Goal: Transaction & Acquisition: Subscribe to service/newsletter

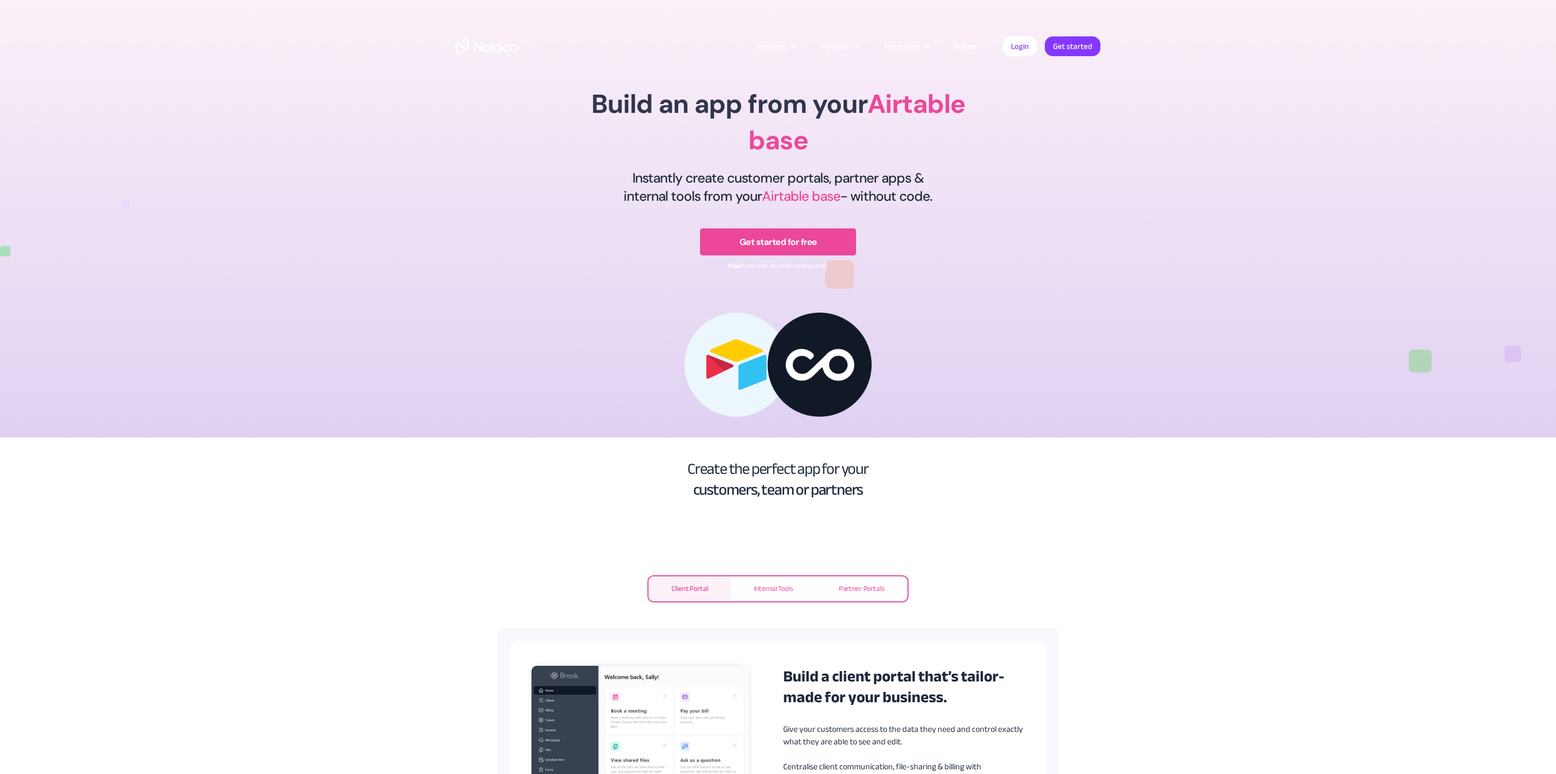
click at [975, 46] on link "Pricing" at bounding box center [965, 47] width 49 height 14
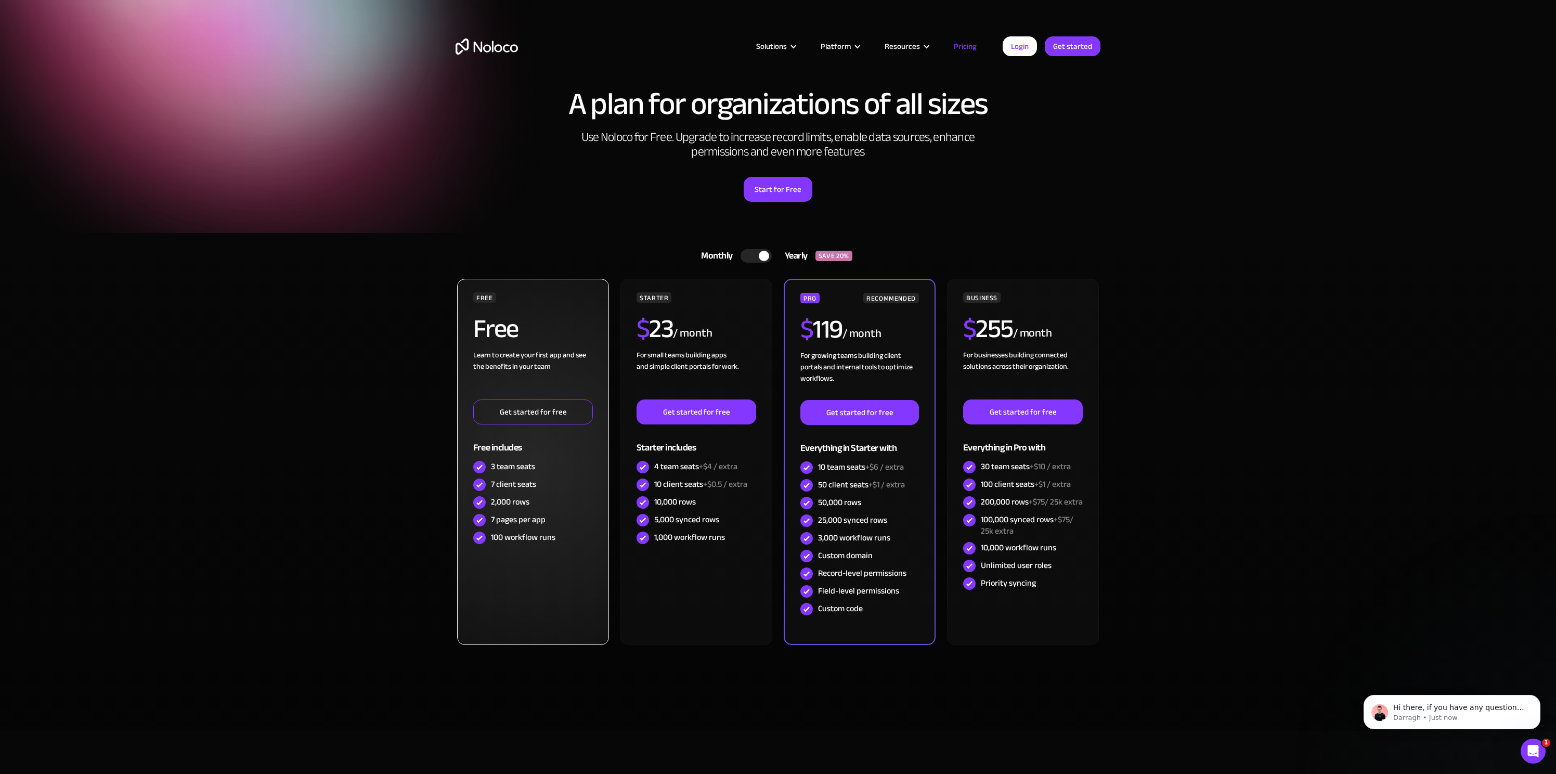
click at [522, 415] on link "Get started for free" at bounding box center [533, 411] width 120 height 25
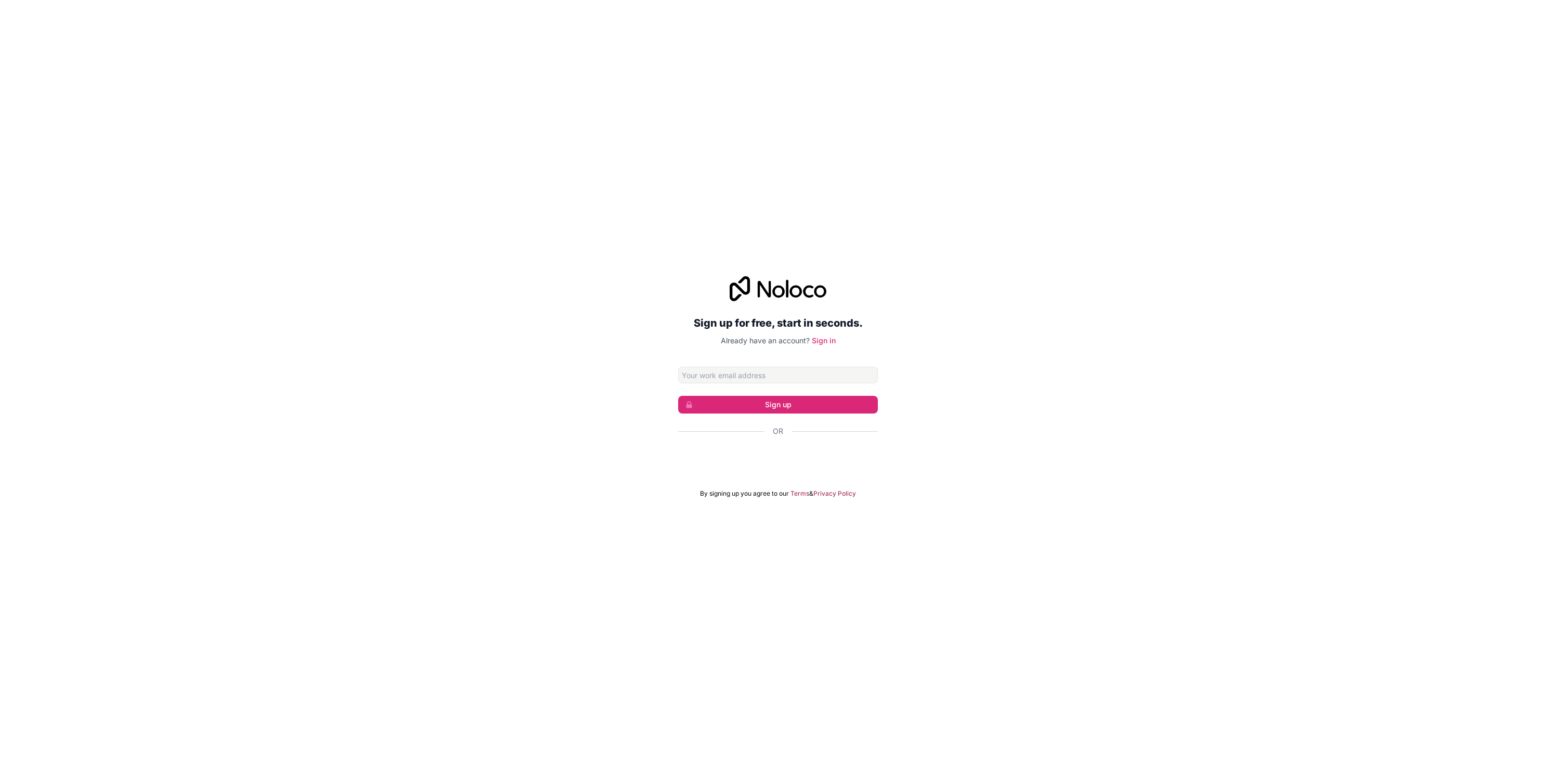
click at [772, 463] on div "Sign in with Google. Opens in new tab" at bounding box center [778, 459] width 200 height 23
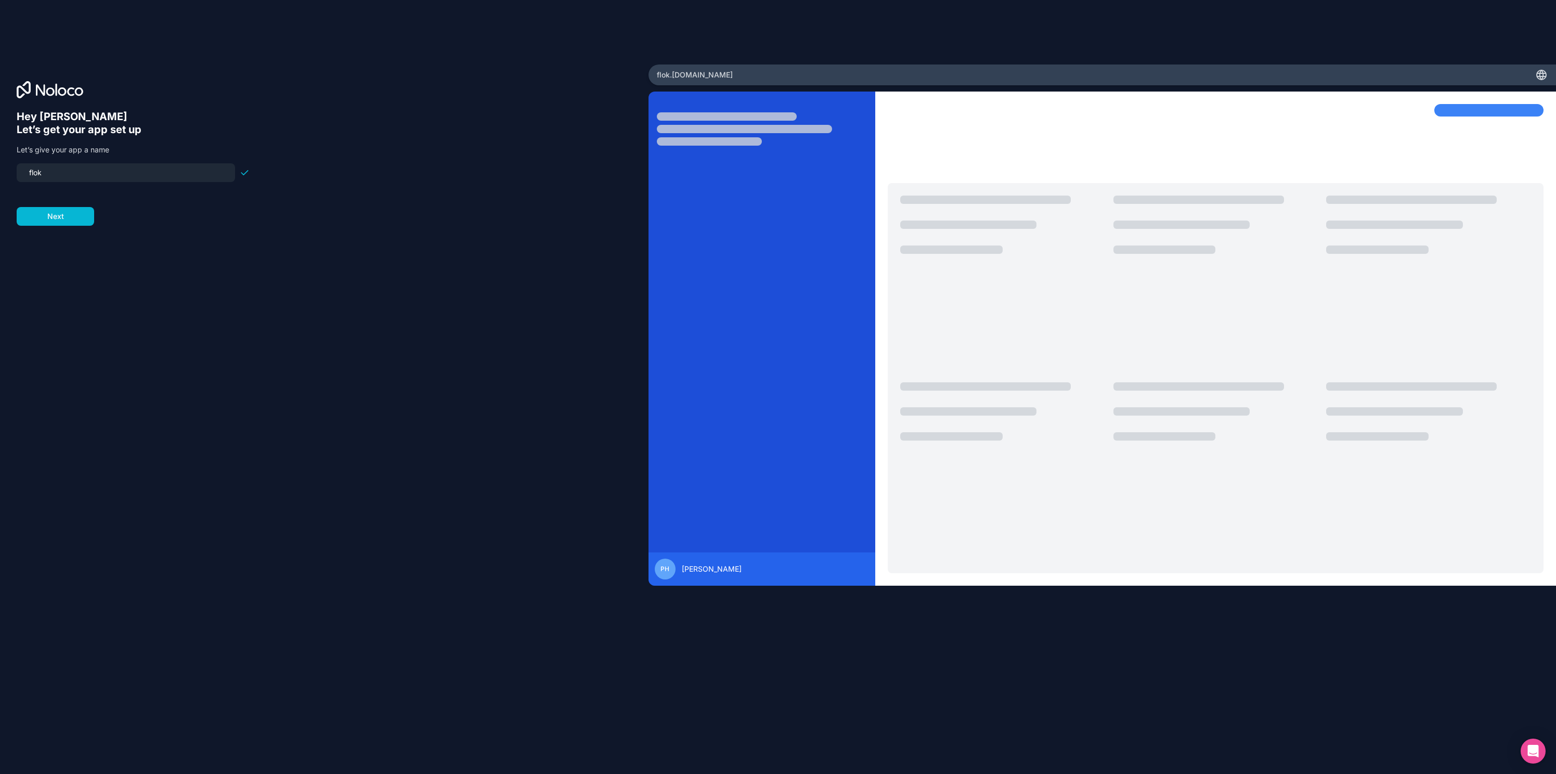
click at [66, 172] on input "flok" at bounding box center [126, 172] width 206 height 15
drag, startPoint x: 61, startPoint y: 173, endPoint x: -10, endPoint y: 169, distance: 71.9
click at [0, 169] on html "Hey [PERSON_NAME] 👋 Let’s get your app set up Let’s give your app a name flok N…" at bounding box center [778, 387] width 1556 height 774
type input "client-enquiry-database"
click at [54, 212] on button "Next" at bounding box center [55, 216] width 77 height 19
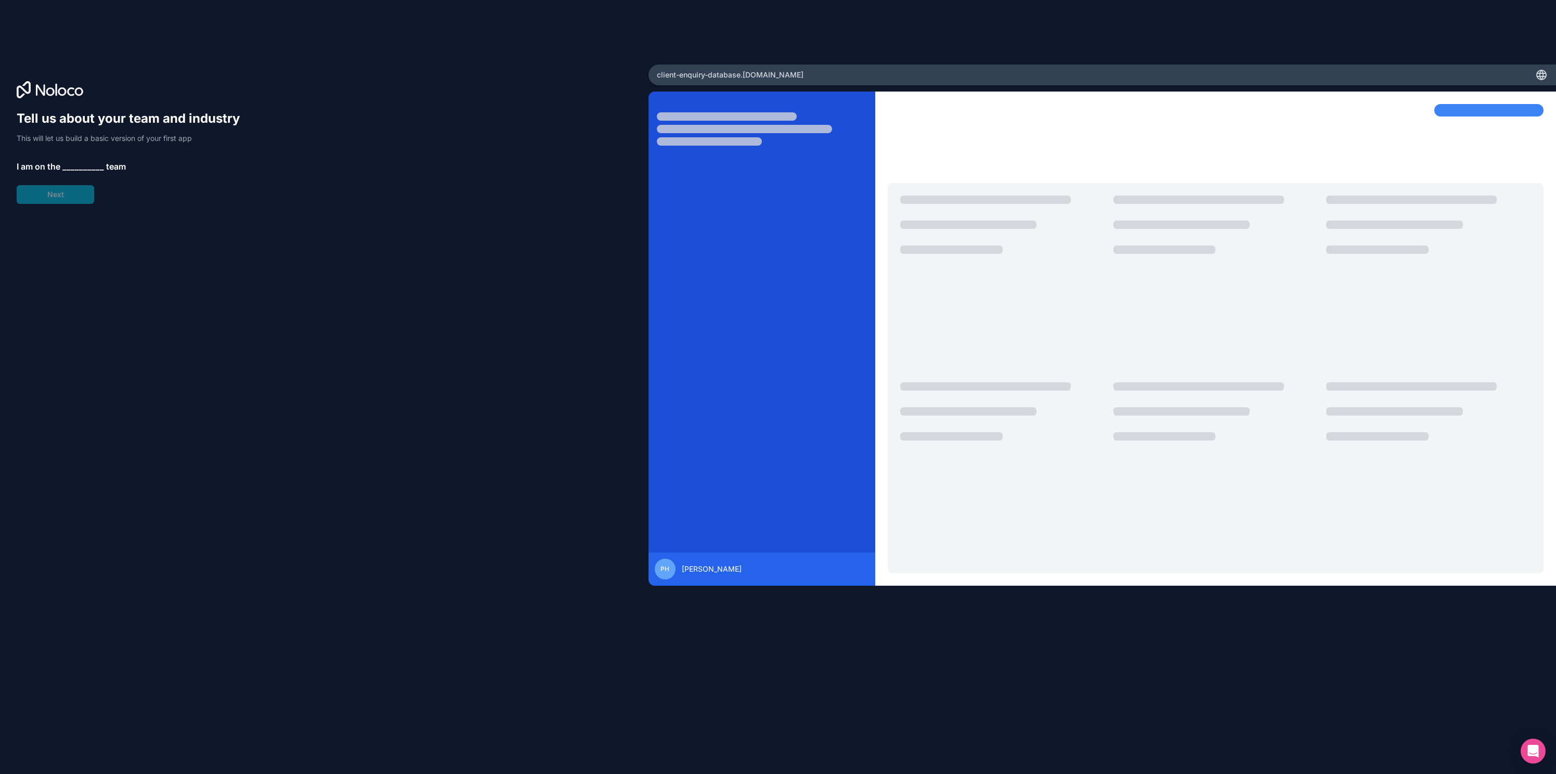
click at [75, 167] on span "__________" at bounding box center [83, 166] width 42 height 12
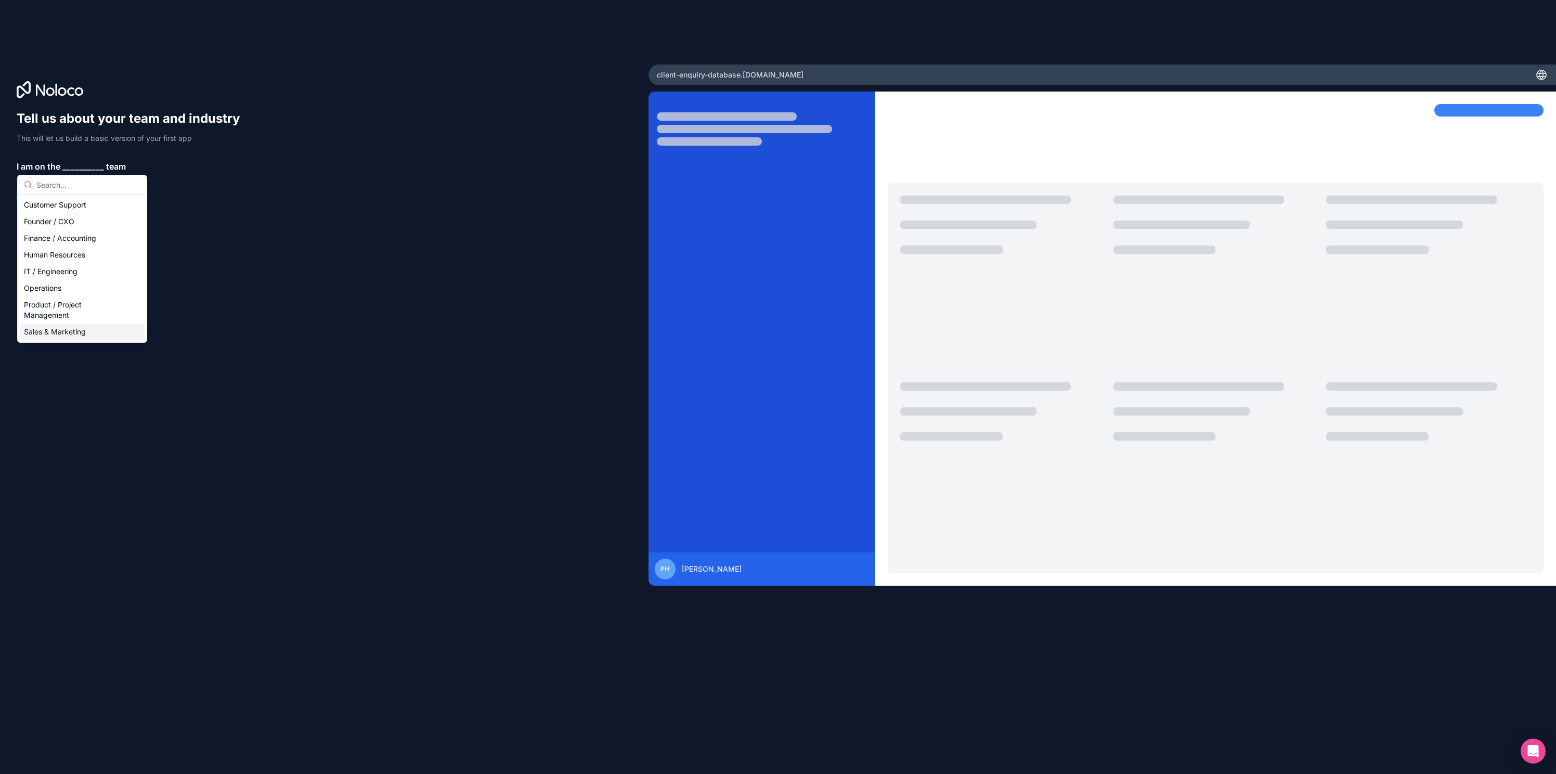
click at [63, 331] on div "Sales & Marketing" at bounding box center [82, 332] width 125 height 17
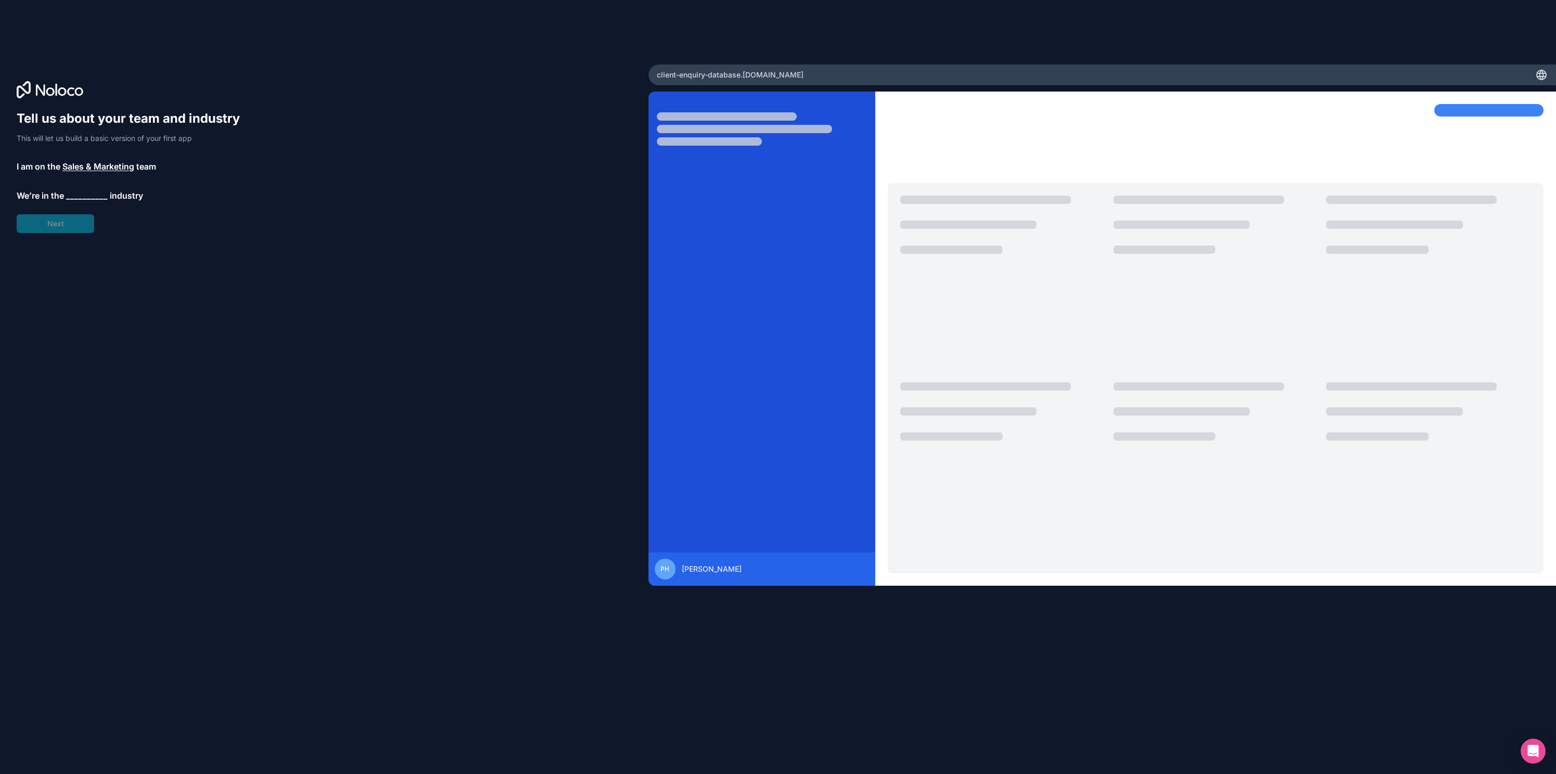
click at [83, 194] on span "__________" at bounding box center [87, 195] width 42 height 12
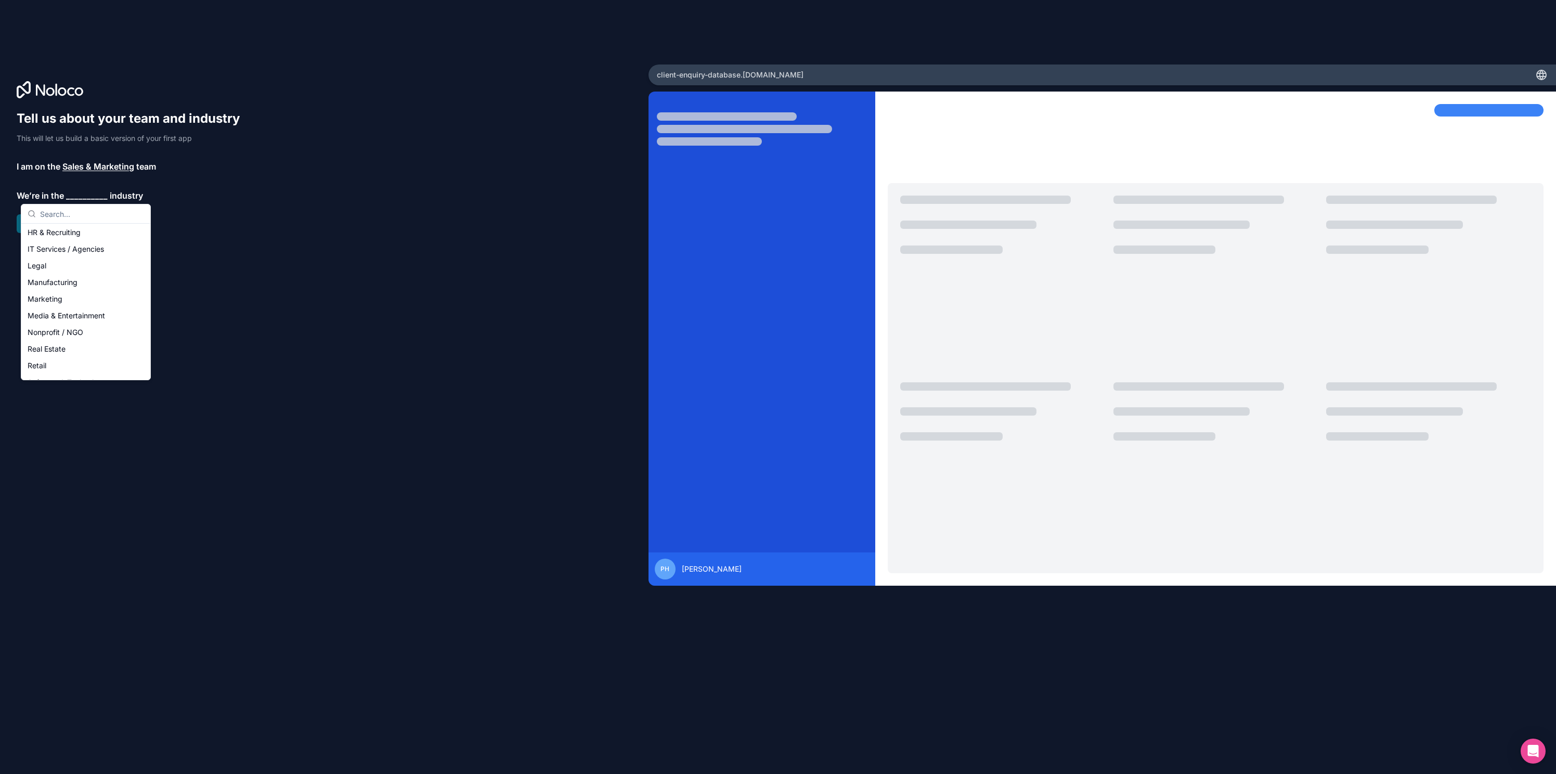
scroll to position [110, 0]
click at [59, 289] on div "Marketing" at bounding box center [85, 290] width 125 height 17
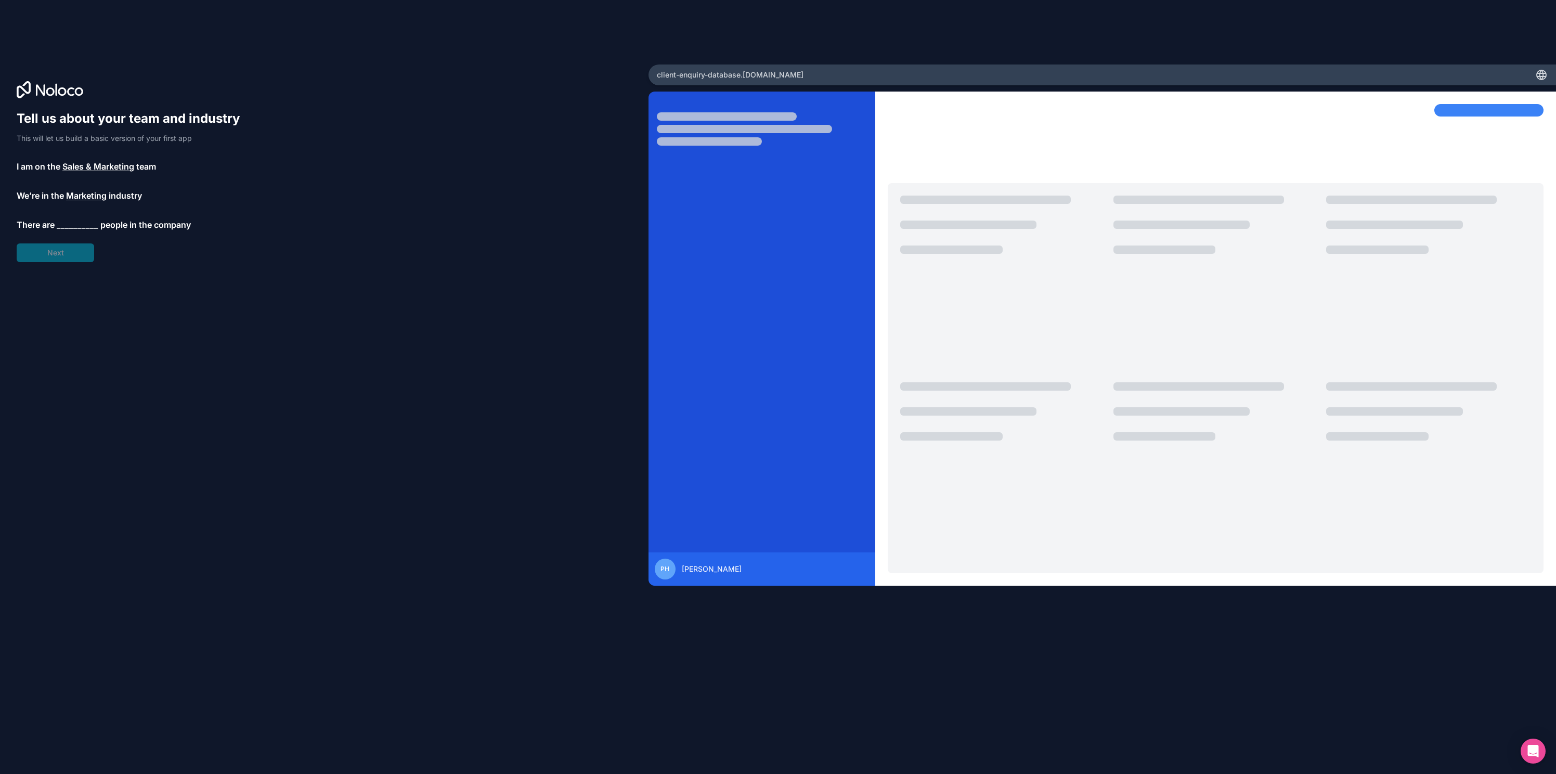
click at [75, 223] on span "__________" at bounding box center [78, 224] width 42 height 12
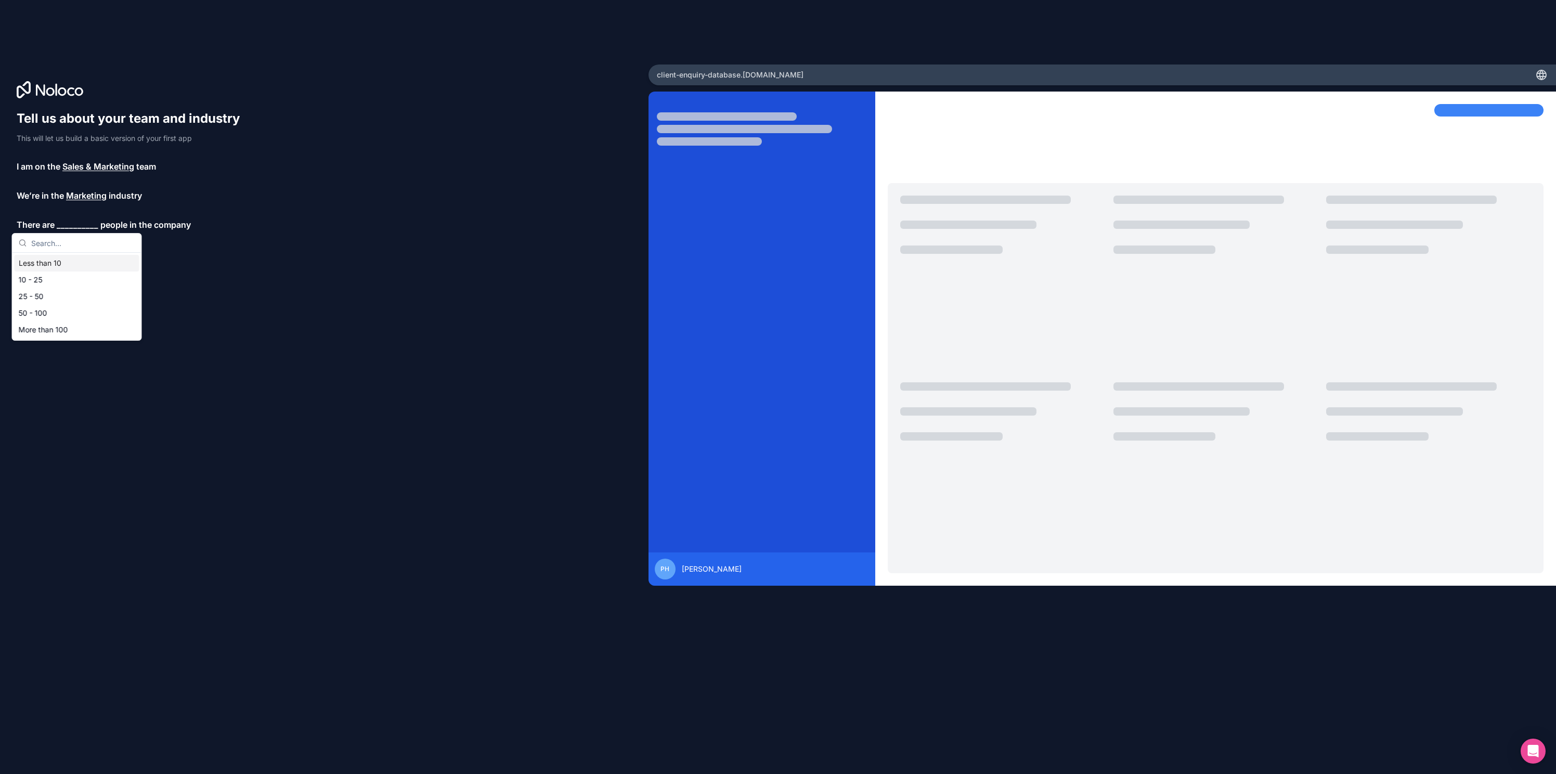
click at [40, 266] on div "Less than 10" at bounding box center [77, 263] width 125 height 17
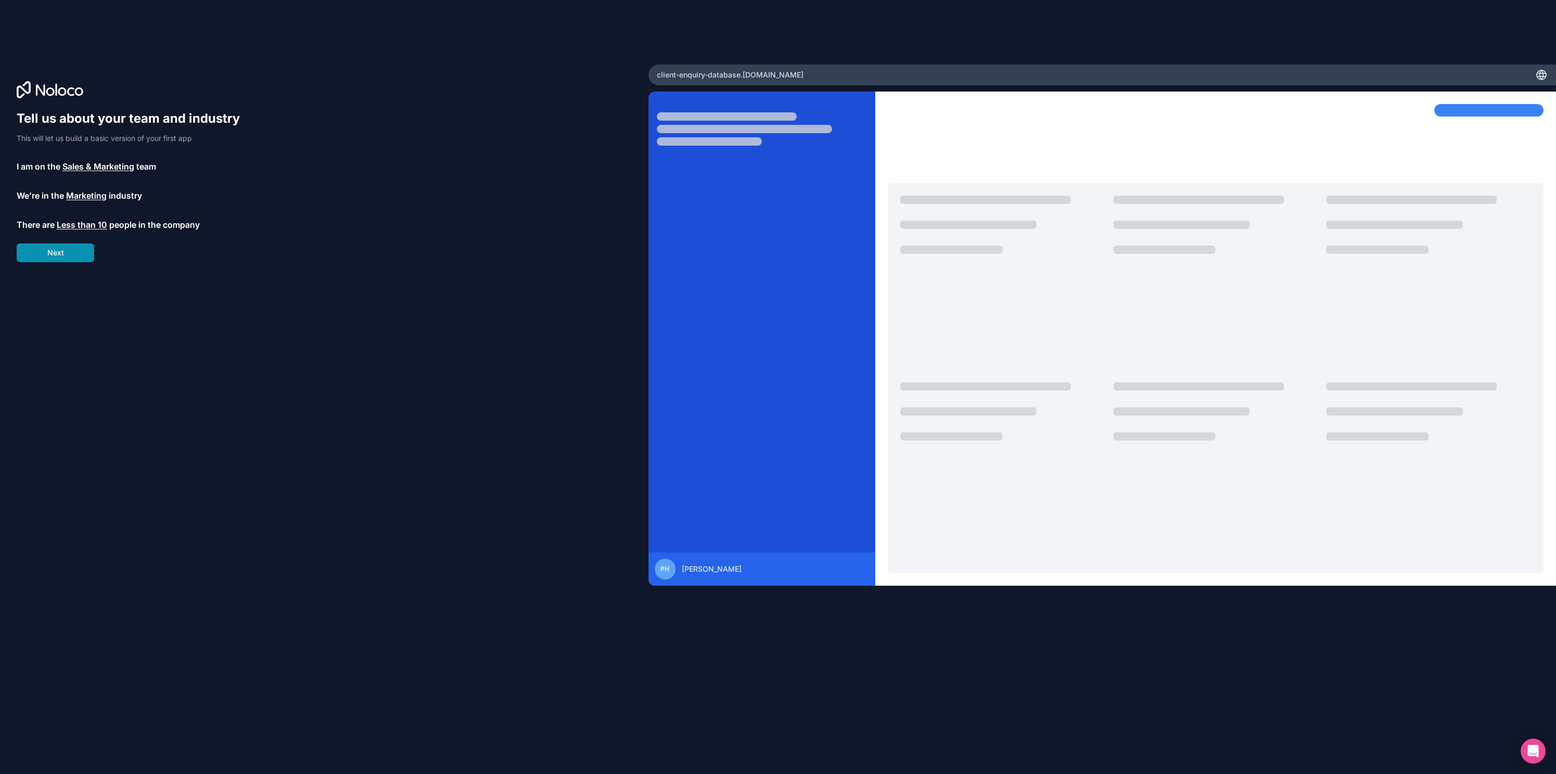
click at [48, 252] on button "Next" at bounding box center [55, 252] width 77 height 19
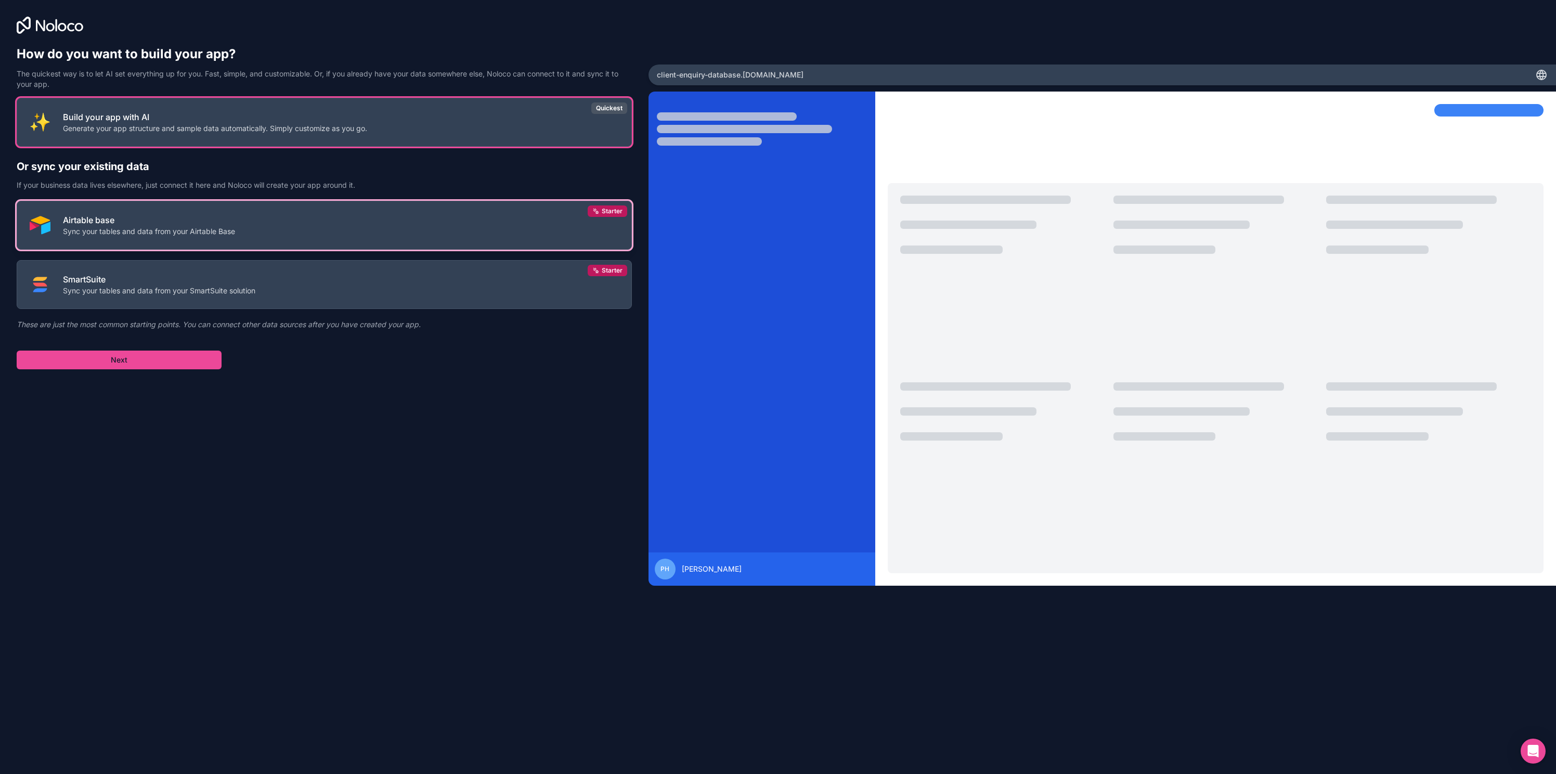
click at [166, 222] on p "Airtable base" at bounding box center [149, 220] width 172 height 12
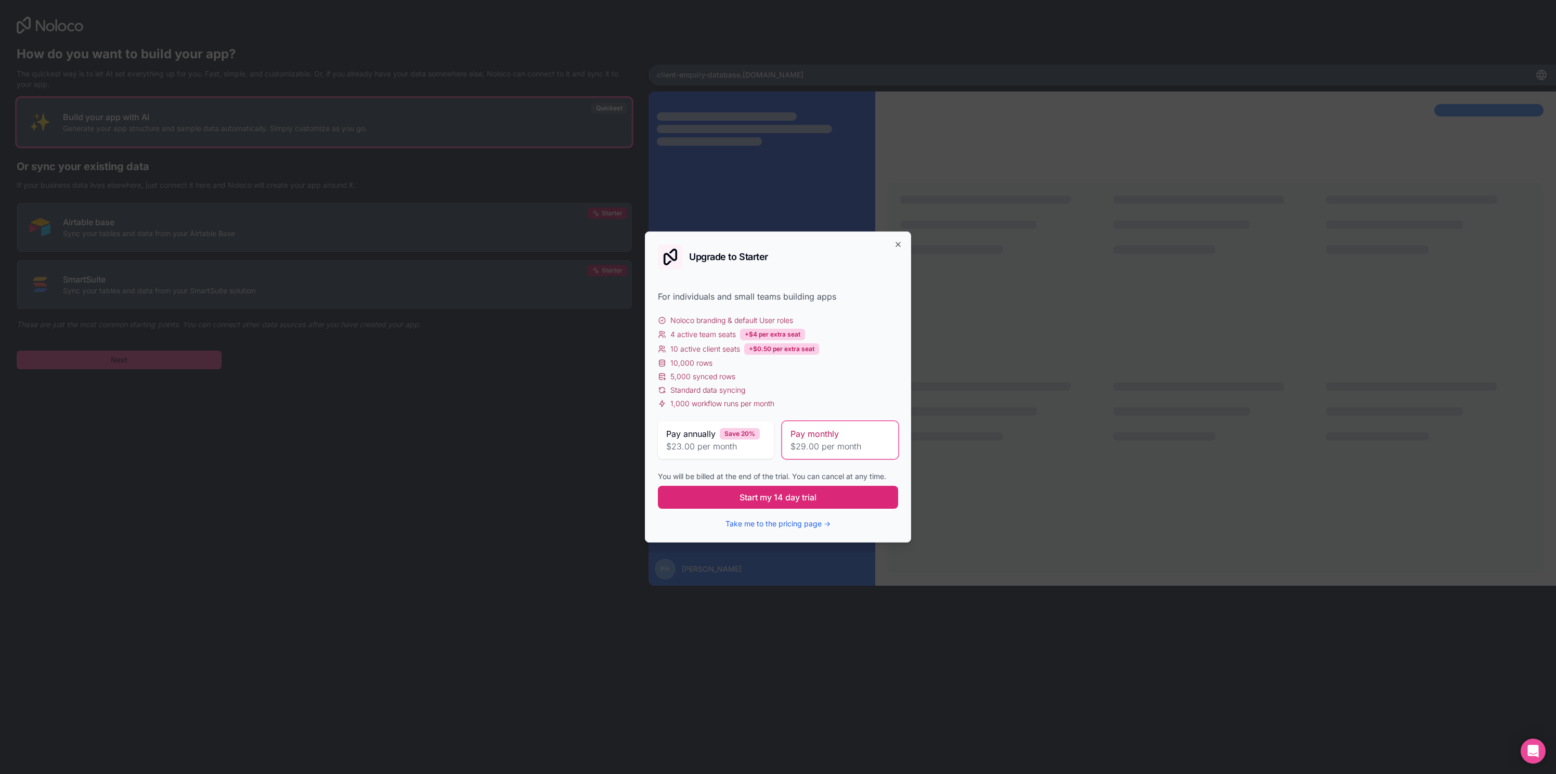
click at [770, 494] on span "Start my 14 day trial" at bounding box center [778, 497] width 77 height 12
